Goal: Information Seeking & Learning: Learn about a topic

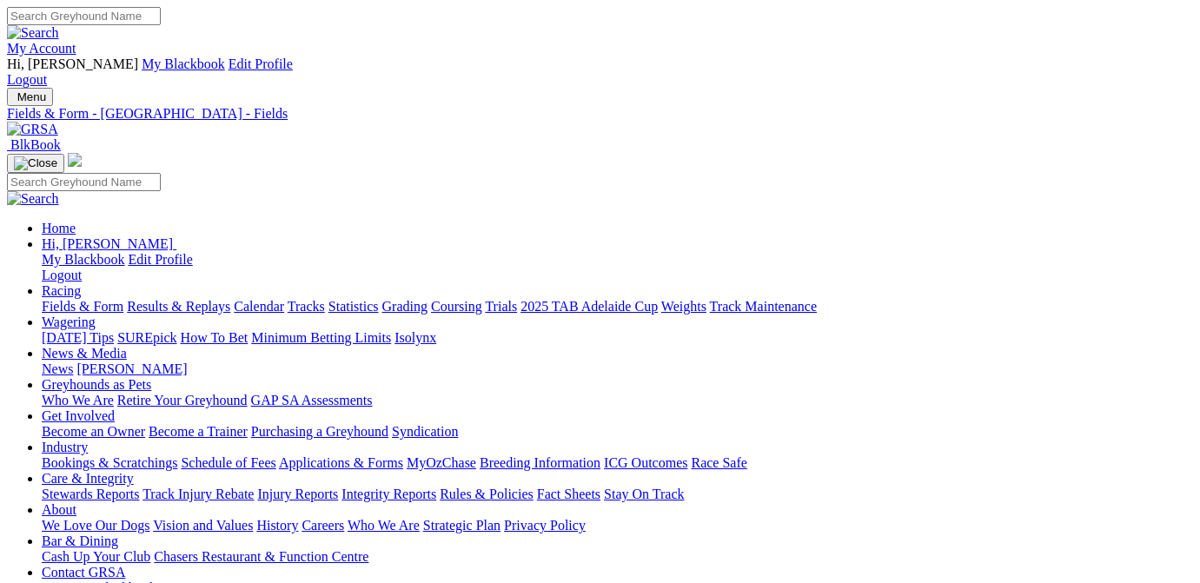
scroll to position [218, 0]
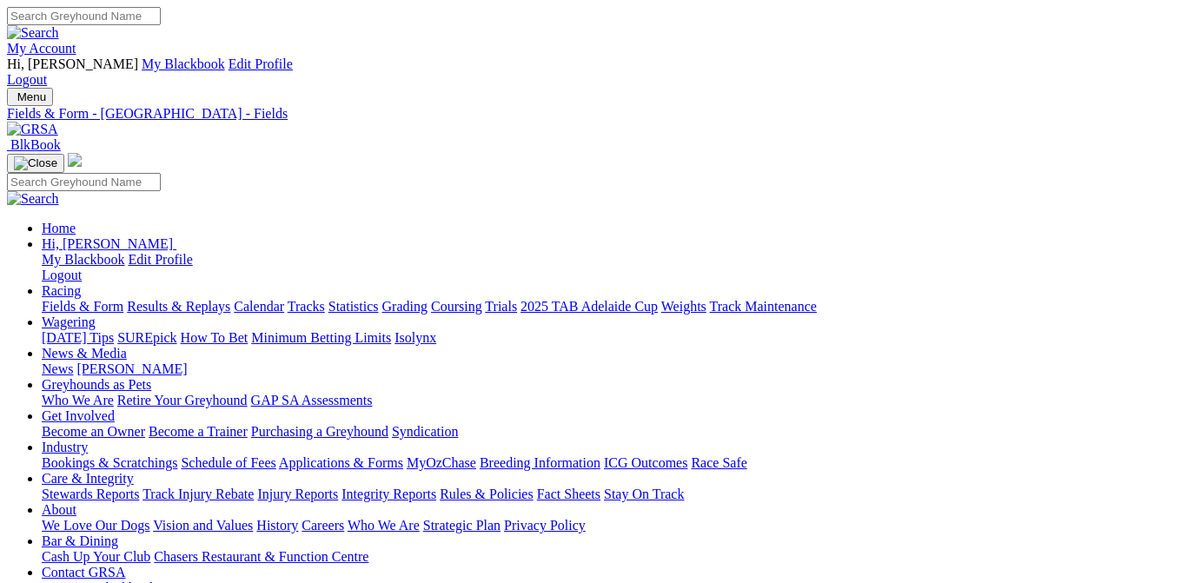
scroll to position [175, 0]
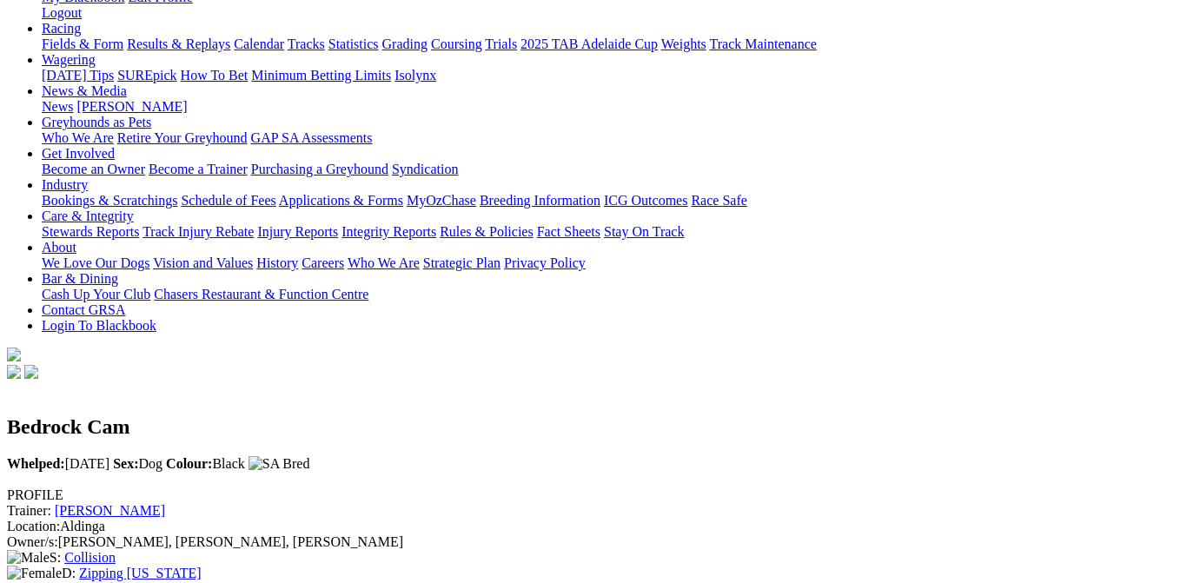
scroll to position [349, 0]
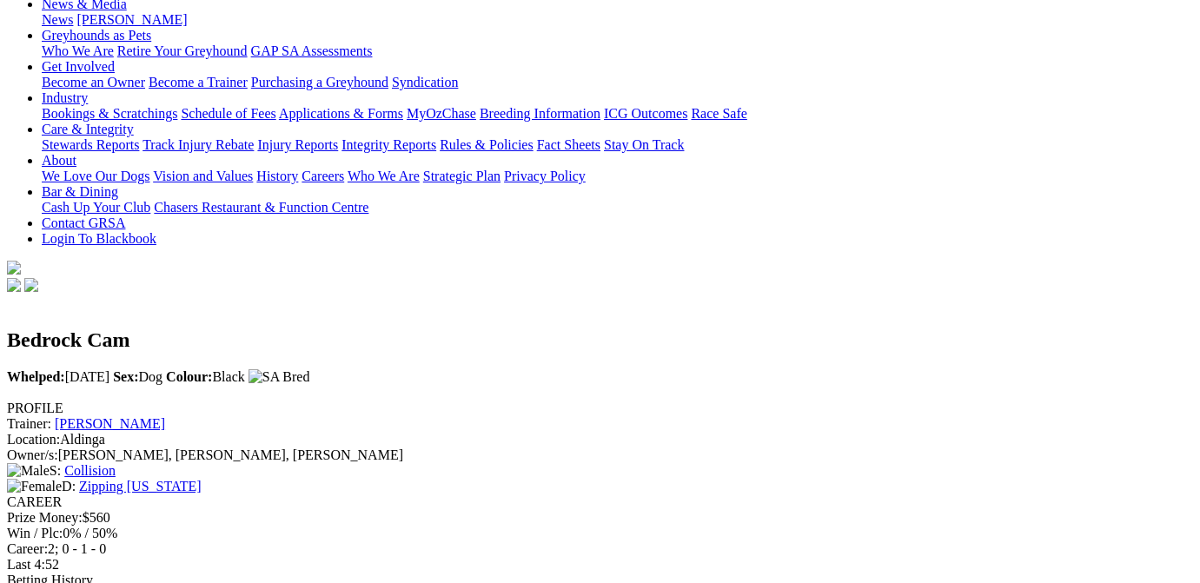
scroll to position [0, 0]
